Goal: Information Seeking & Learning: Learn about a topic

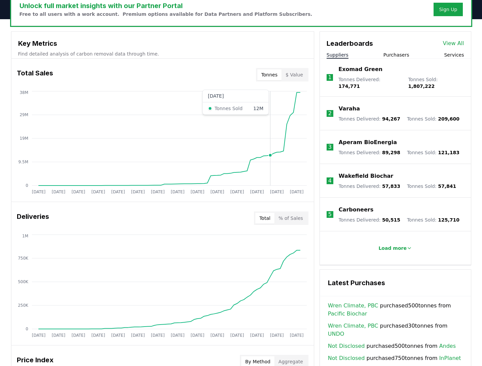
scroll to position [269, 0]
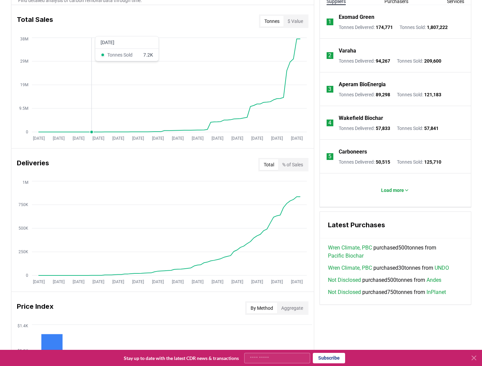
drag, startPoint x: 93, startPoint y: 103, endPoint x: 8, endPoint y: 122, distance: 87.0
click at [8, 122] on div "Unlock full market insights with our Partner Portal Free to all users with a wo…" at bounding box center [241, 205] width 471 height 532
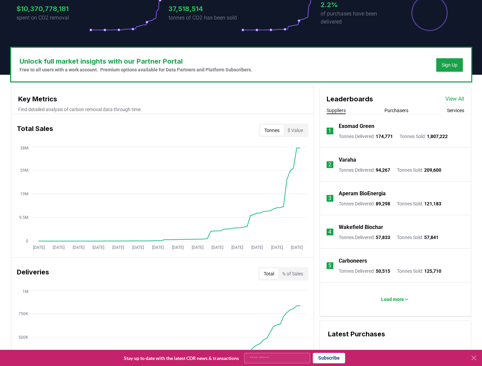
scroll to position [96, 0]
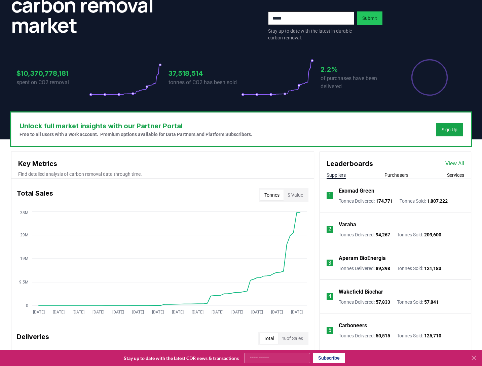
click at [294, 191] on button "$ Value" at bounding box center [296, 194] width 24 height 11
click at [272, 194] on button "Tonnes" at bounding box center [271, 194] width 23 height 11
click at [292, 196] on button "$ Value" at bounding box center [296, 194] width 24 height 11
drag, startPoint x: 108, startPoint y: 270, endPoint x: 57, endPoint y: 225, distance: 68.5
click at [71, 253] on icon "[DATE] [DATE] [DATE] [DATE] [DATE] [DATE] [DATE] [DATE] [DATE] [DATE] [DATE] [D…" at bounding box center [159, 264] width 297 height 108
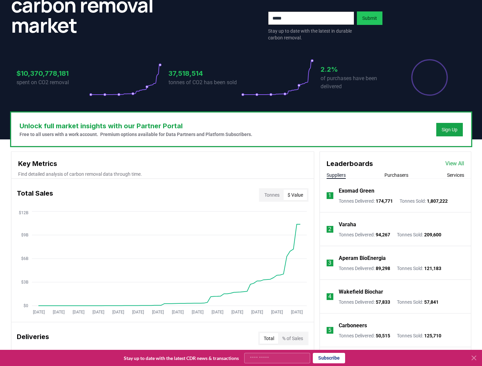
click at [35, 194] on h3 "Total Sales" at bounding box center [35, 194] width 36 height 13
drag, startPoint x: 231, startPoint y: 221, endPoint x: 125, endPoint y: 235, distance: 106.8
click at [125, 235] on icon "[DATE] [DATE] [DATE] [DATE] [DATE] [DATE] [DATE] [DATE] [DATE] [DATE] [DATE] [D…" at bounding box center [159, 264] width 297 height 108
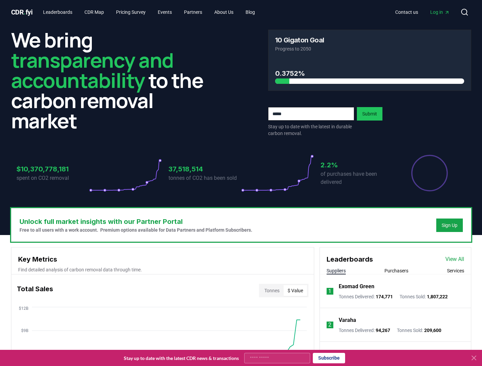
scroll to position [202, 0]
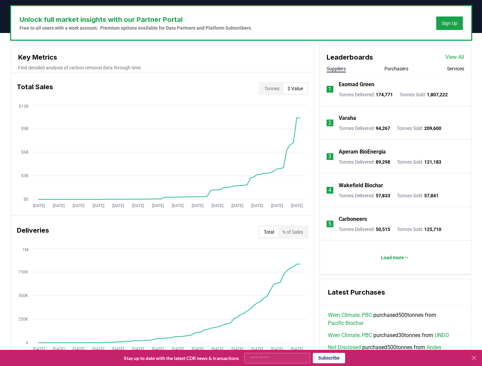
click at [206, 225] on div "Deliveries Total % of Sales" at bounding box center [162, 232] width 302 height 24
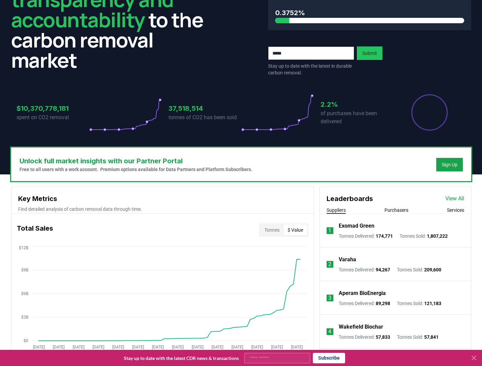
scroll to position [135, 0]
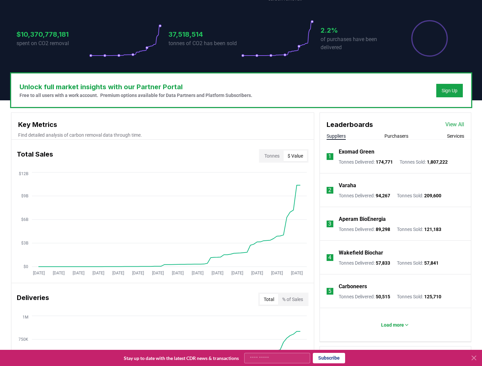
click at [461, 15] on div "$10,370,778,181 spent on CO2 removal 37,518,514 tonnes of CO2 has been sold 2.2…" at bounding box center [241, 34] width 460 height 57
